Goal: Transaction & Acquisition: Purchase product/service

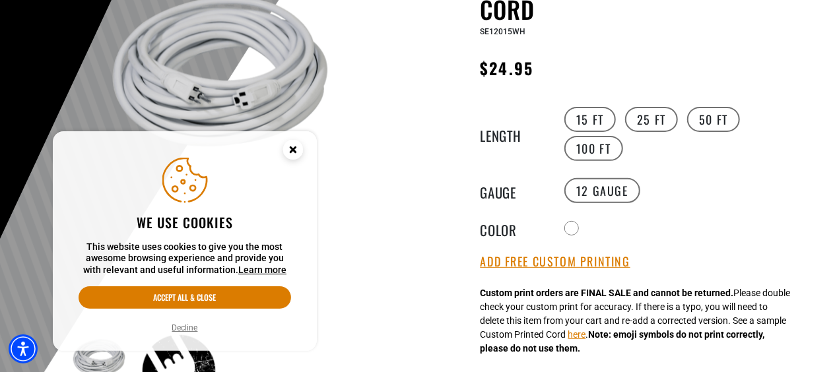
click at [292, 143] on circle "Cookie Consent" at bounding box center [293, 150] width 20 height 20
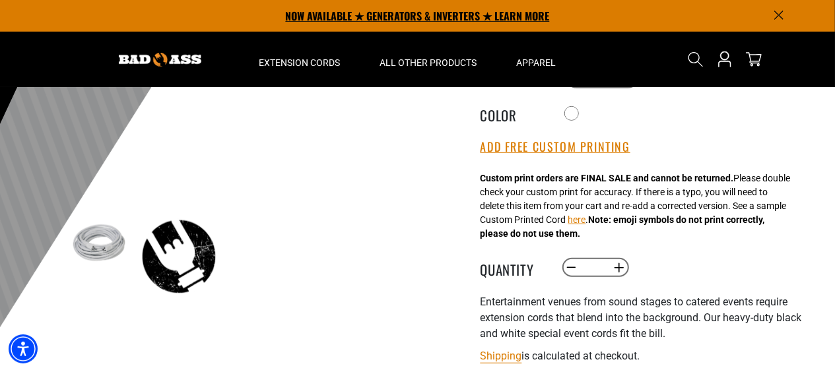
scroll to position [289, 0]
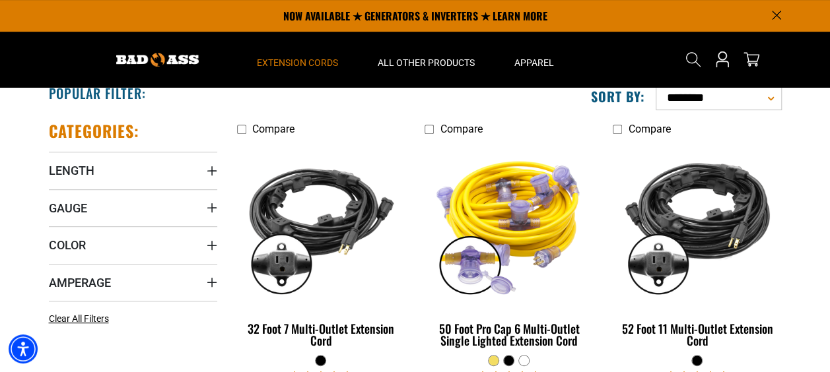
scroll to position [172, 0]
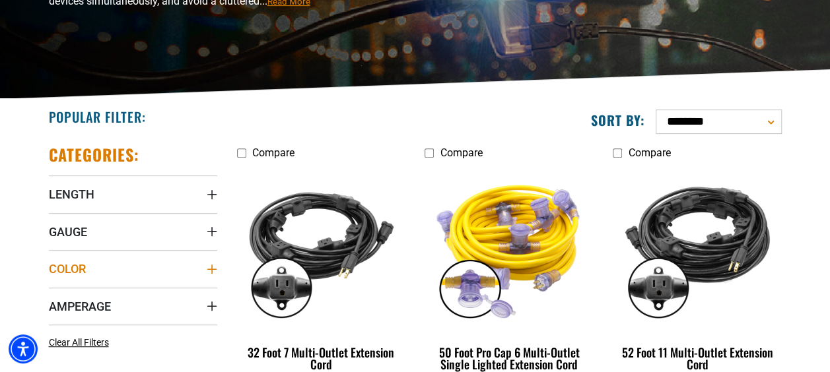
click at [213, 269] on icon "Color" at bounding box center [212, 269] width 11 height 11
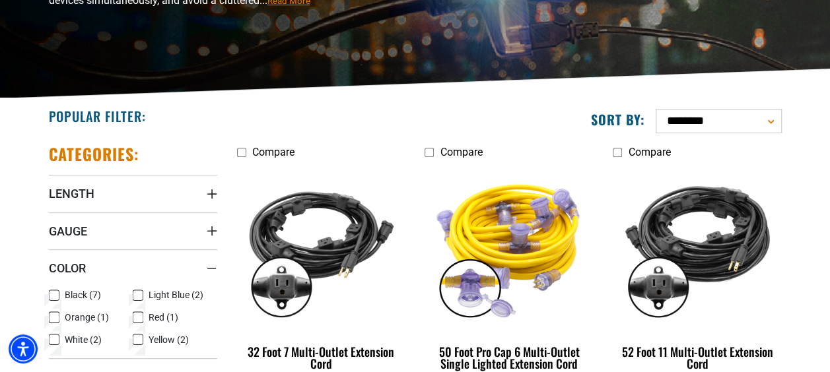
click at [55, 338] on icon at bounding box center [54, 339] width 11 height 17
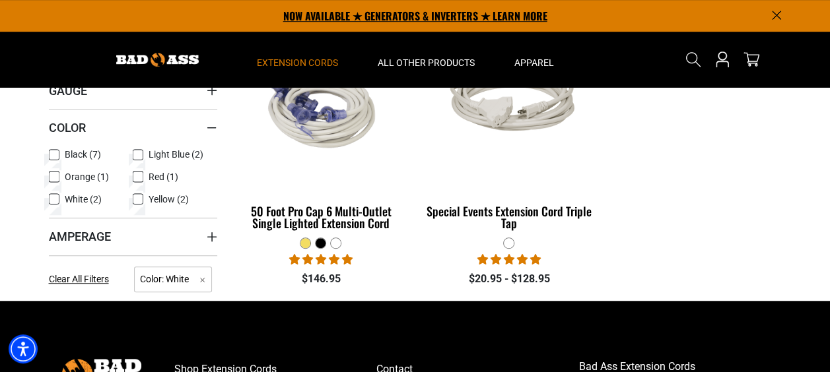
scroll to position [375, 0]
